Goal: Transaction & Acquisition: Book appointment/travel/reservation

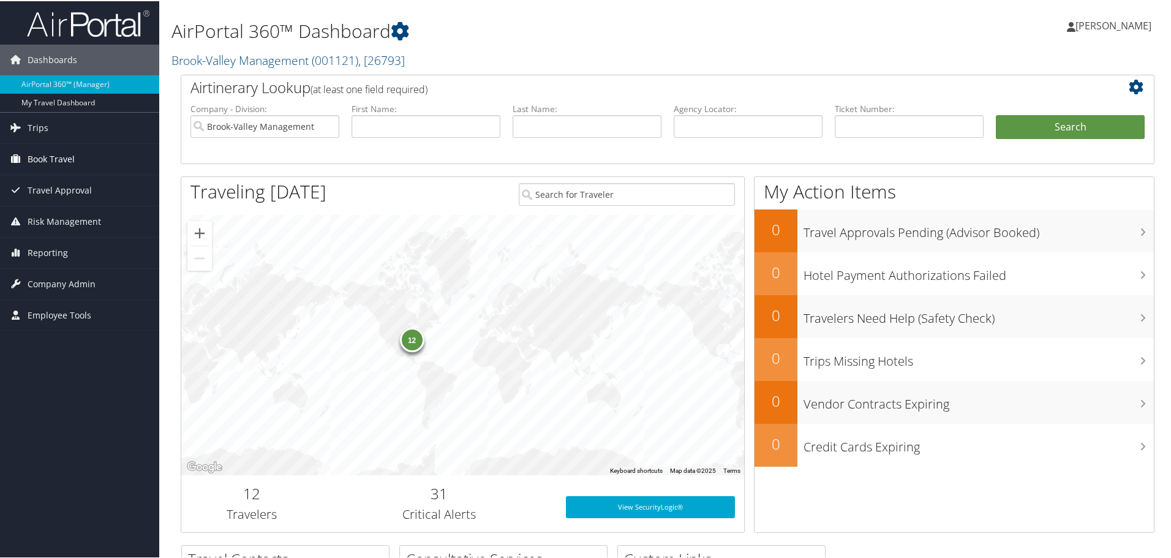
click at [80, 165] on link "Book Travel" at bounding box center [79, 158] width 159 height 31
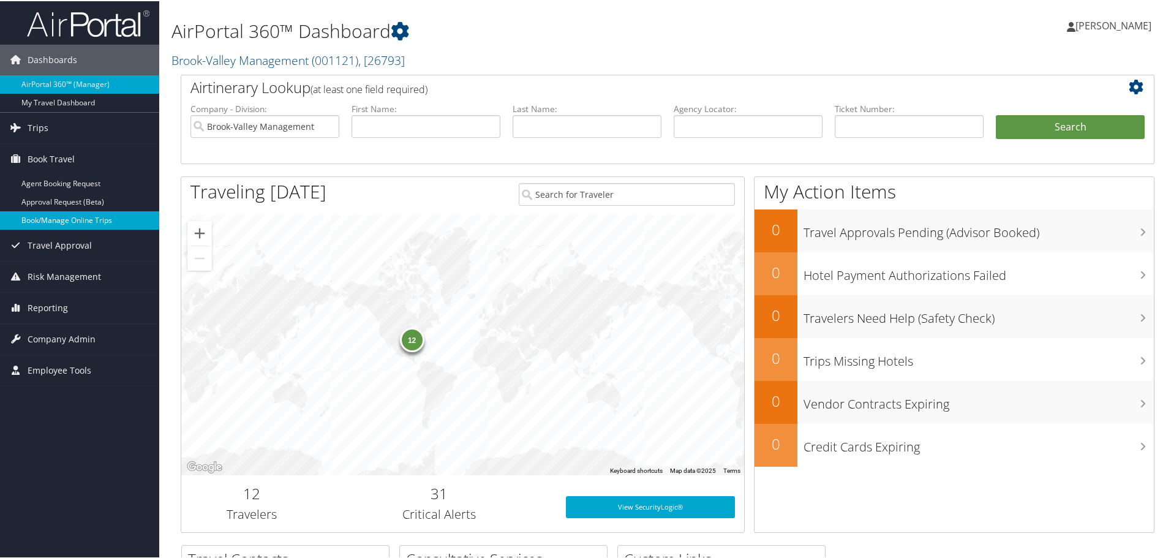
click at [77, 215] on link "Book/Manage Online Trips" at bounding box center [79, 219] width 159 height 18
